Goal: Information Seeking & Learning: Learn about a topic

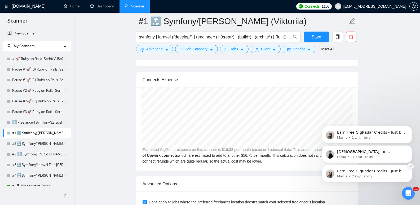
click at [412, 164] on button "Dismiss notification" at bounding box center [410, 166] width 7 height 7
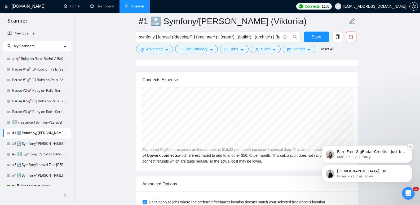
click at [410, 147] on icon "Dismiss notification" at bounding box center [410, 146] width 3 height 3
click at [378, 176] on p "Dima • 21 год. тому" at bounding box center [371, 176] width 68 height 5
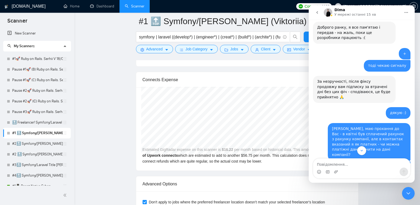
scroll to position [1046, 0]
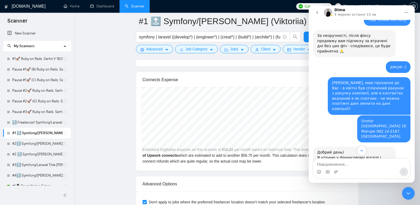
click at [362, 151] on icon "Scroll to bottom" at bounding box center [361, 150] width 5 height 5
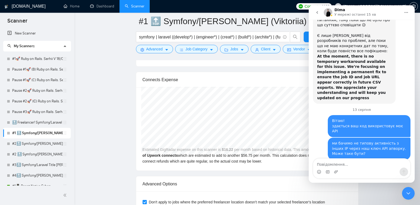
scroll to position [4416, 0]
click at [407, 194] on icon "Закрити програму для спілкування Intercom" at bounding box center [408, 193] width 6 height 6
